Goal: Task Accomplishment & Management: Manage account settings

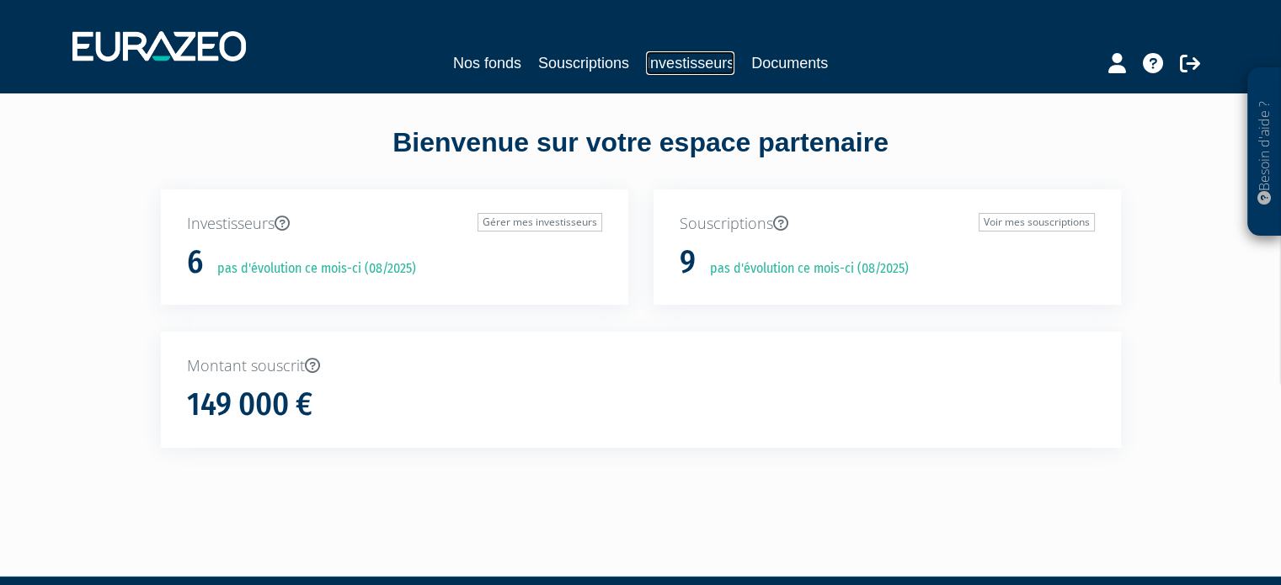
click at [691, 55] on link "Investisseurs" at bounding box center [690, 63] width 88 height 24
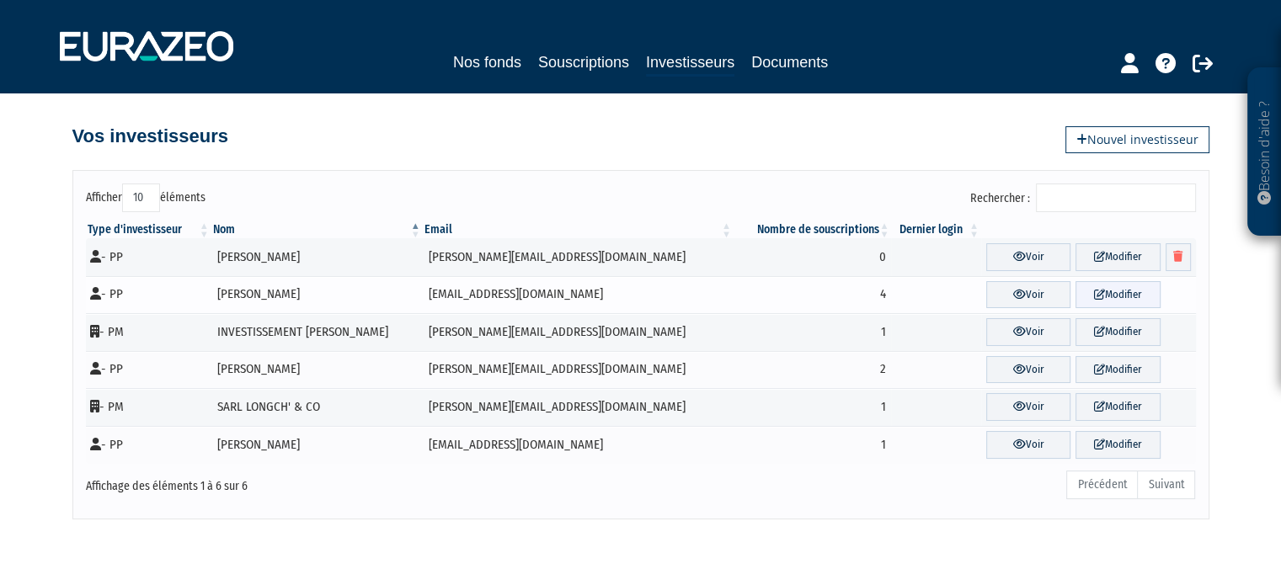
click at [1111, 287] on link "Modifier" at bounding box center [1117, 295] width 84 height 28
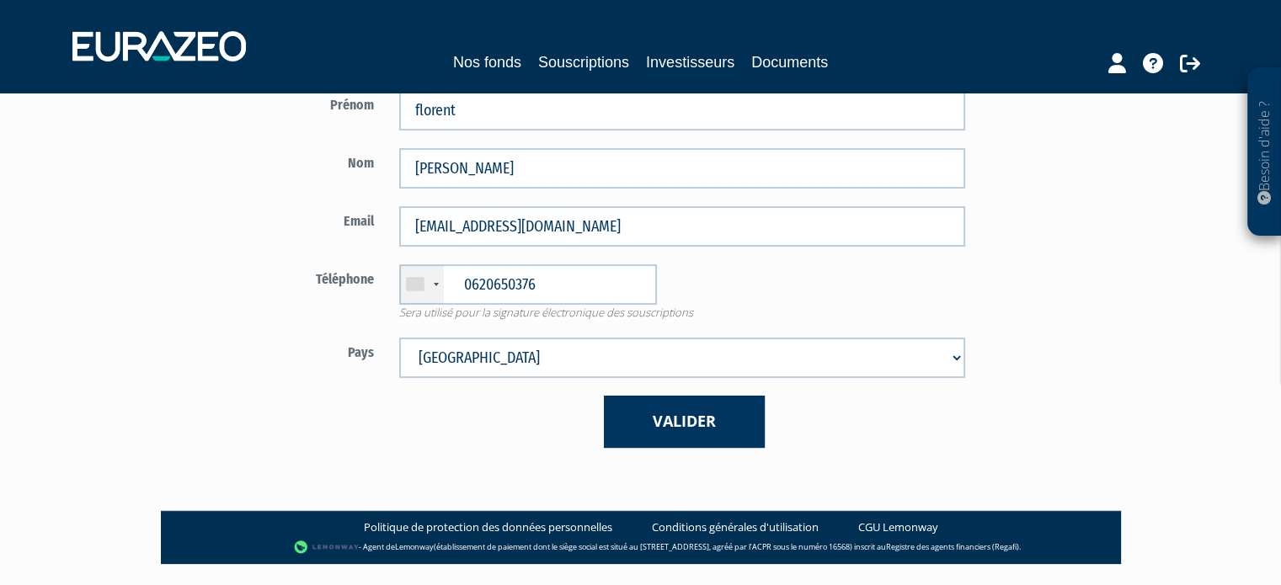
scroll to position [323, 0]
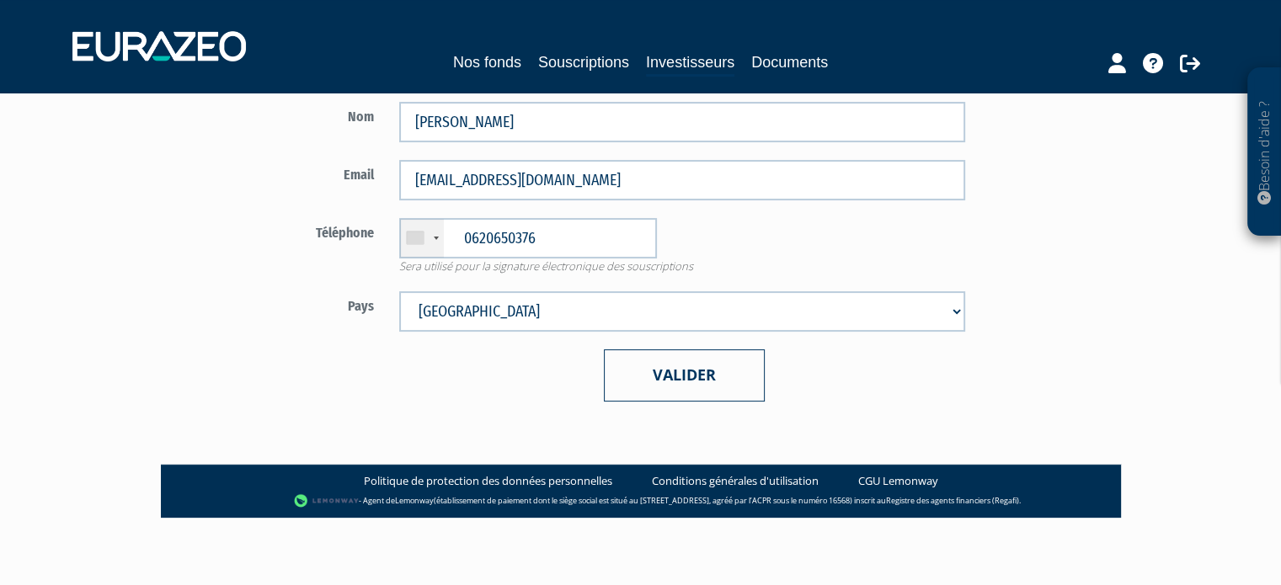
click at [673, 387] on button "Valider" at bounding box center [684, 374] width 161 height 51
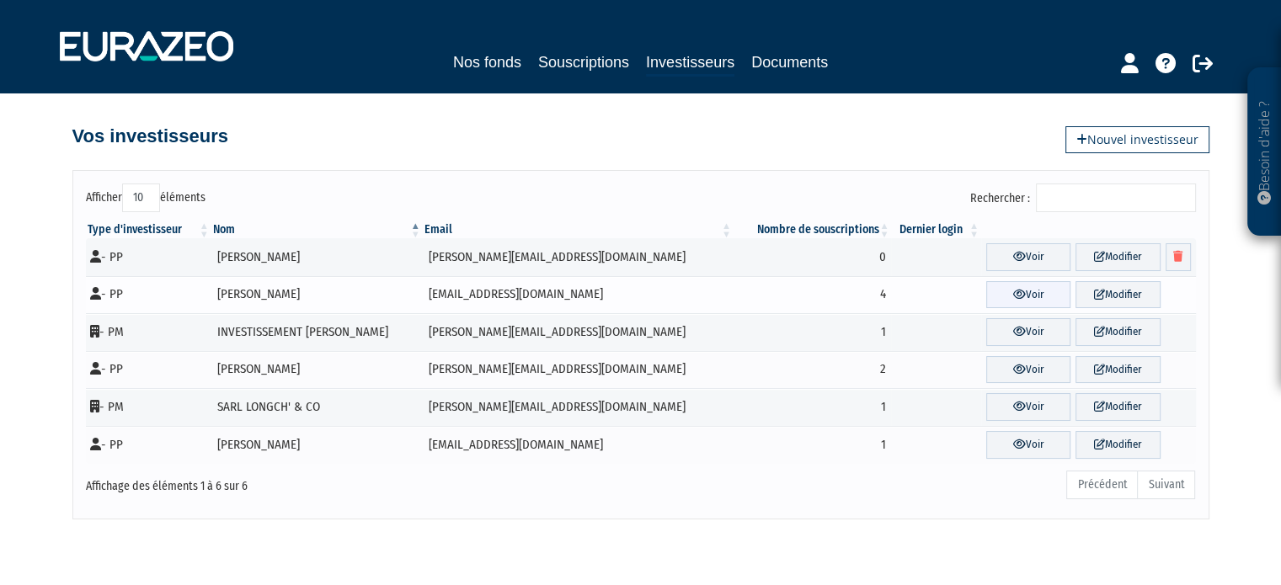
click at [1013, 293] on icon at bounding box center [1019, 294] width 13 height 11
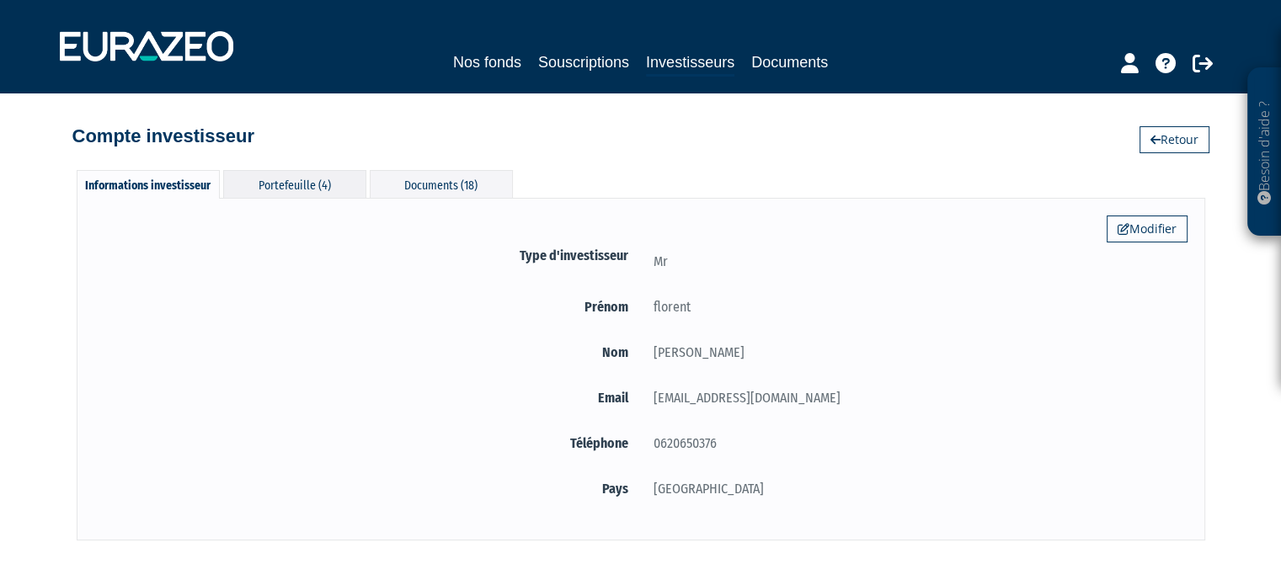
click at [269, 192] on div "Portefeuille (4)" at bounding box center [294, 184] width 143 height 28
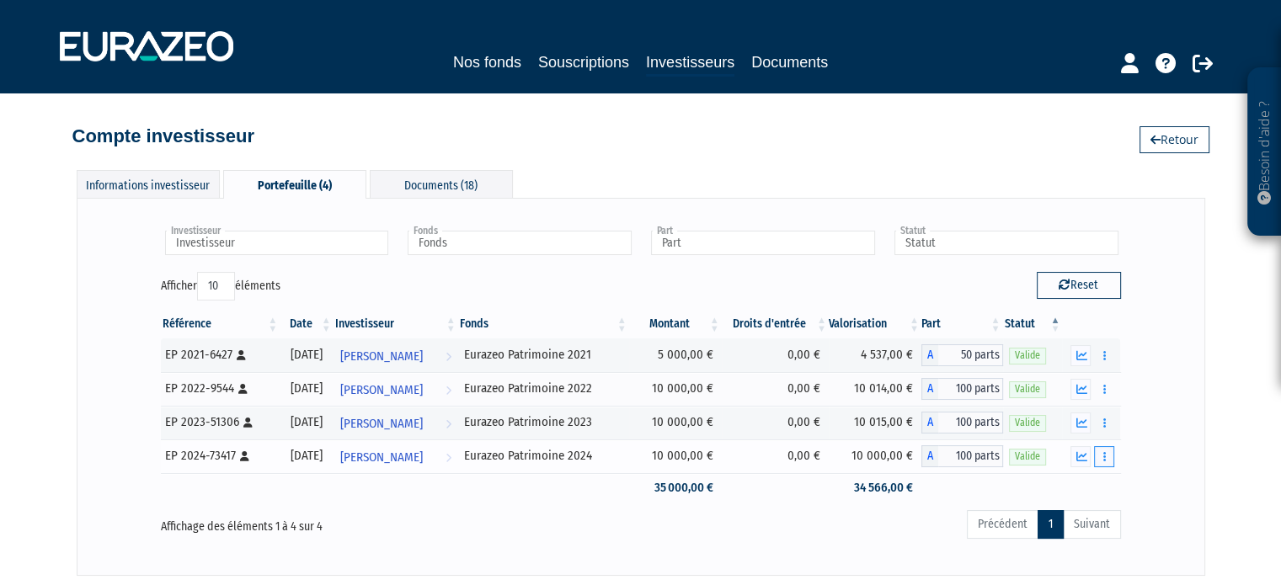
click at [1103, 455] on icon "button" at bounding box center [1104, 456] width 3 height 11
click at [1107, 456] on button "button" at bounding box center [1104, 456] width 20 height 21
click at [743, 560] on div "Investisseur florent ROUSSEAU Investisseur Fonds Eurazeo Patrimoine 2021 Euraze…" at bounding box center [641, 386] width 1128 height 377
click at [472, 179] on div "Documents (18)" at bounding box center [441, 184] width 143 height 28
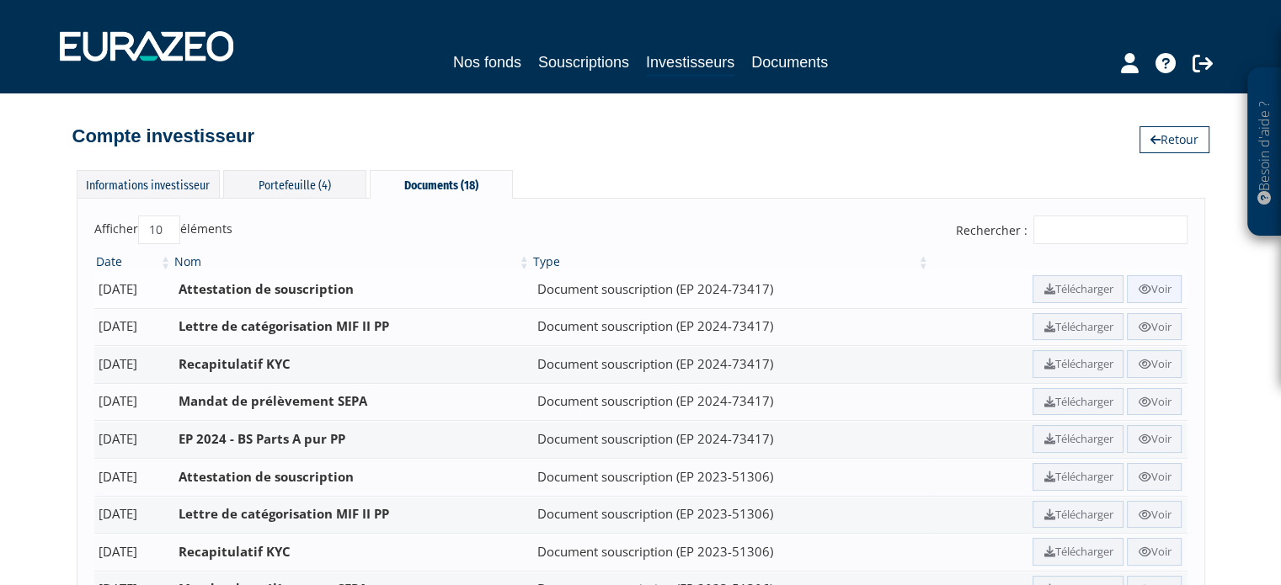
click at [1157, 287] on link "Voir" at bounding box center [1154, 289] width 55 height 28
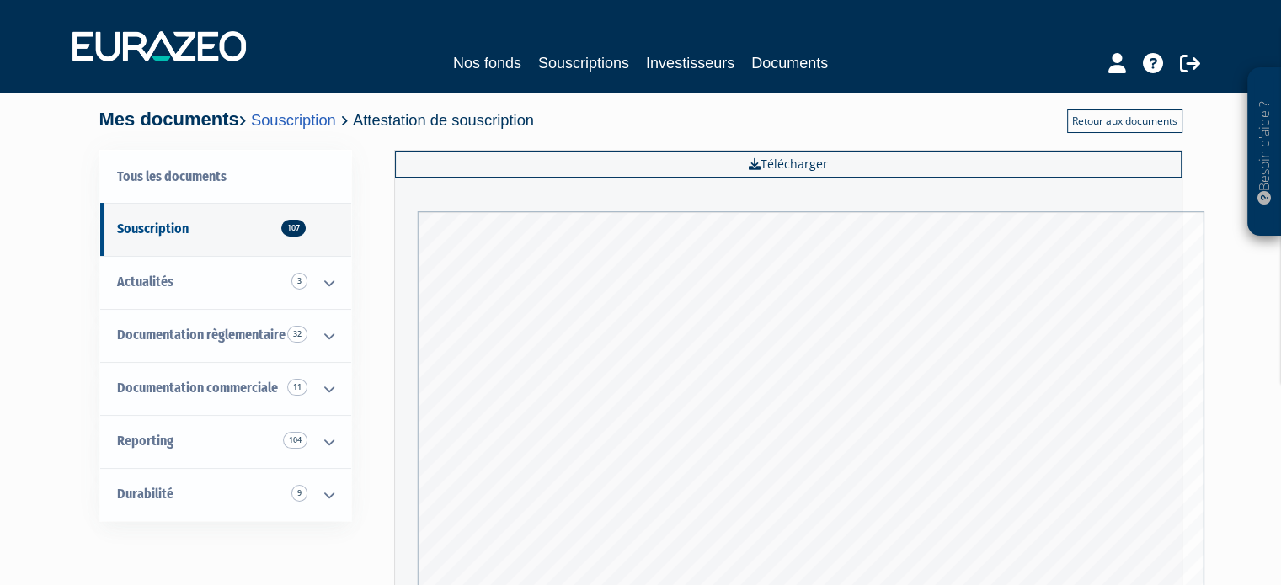
click at [1089, 115] on link "Retour aux documents" at bounding box center [1124, 121] width 115 height 24
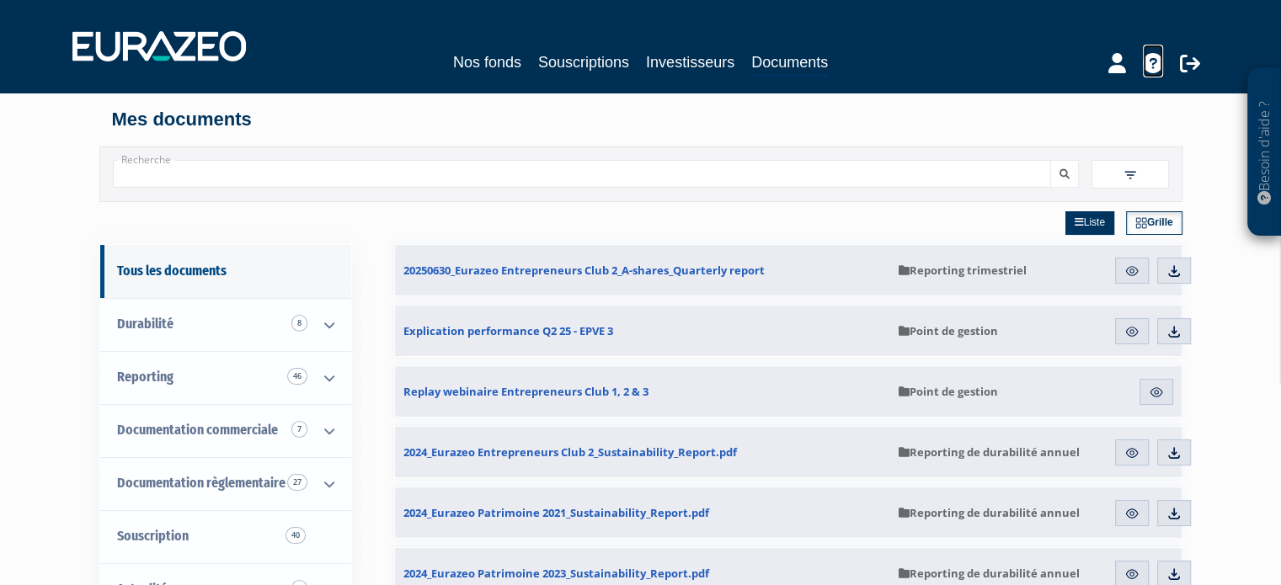
click at [1155, 61] on icon at bounding box center [1153, 63] width 20 height 20
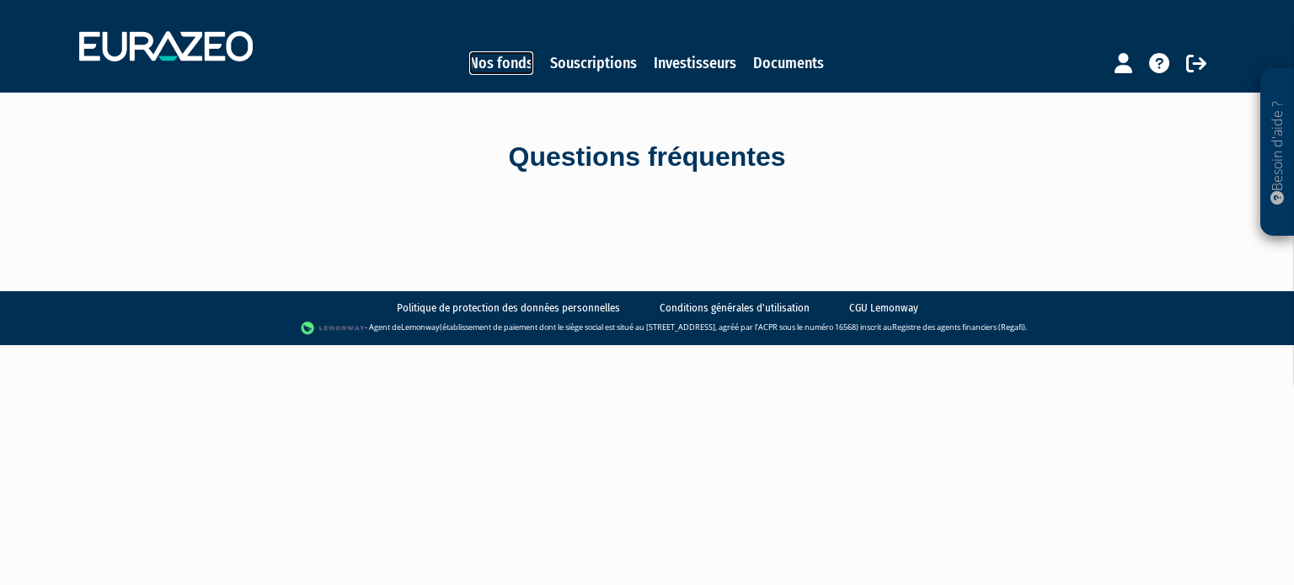
click at [489, 63] on link "Nos fonds" at bounding box center [501, 63] width 64 height 24
